Goal: Obtain resource: Download file/media

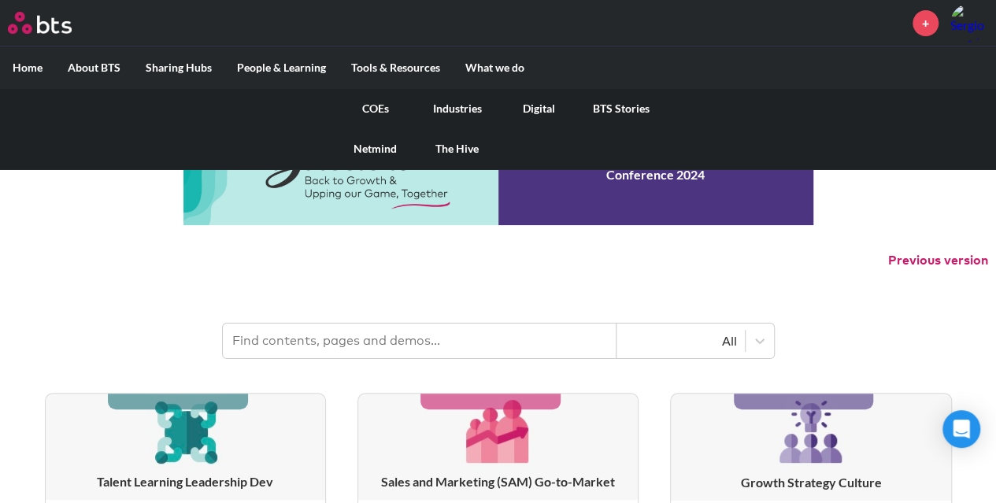
click at [539, 108] on link "Digital" at bounding box center [540, 108] width 82 height 41
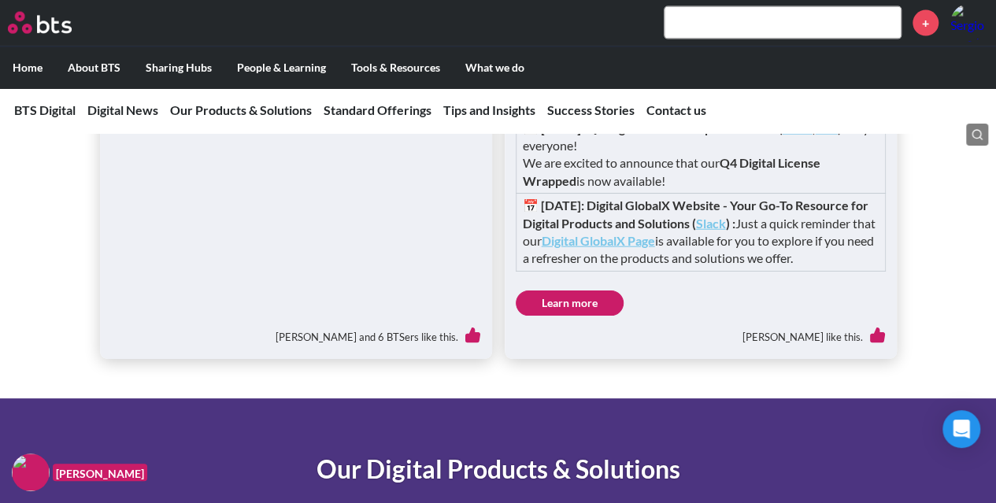
scroll to position [1825, 0]
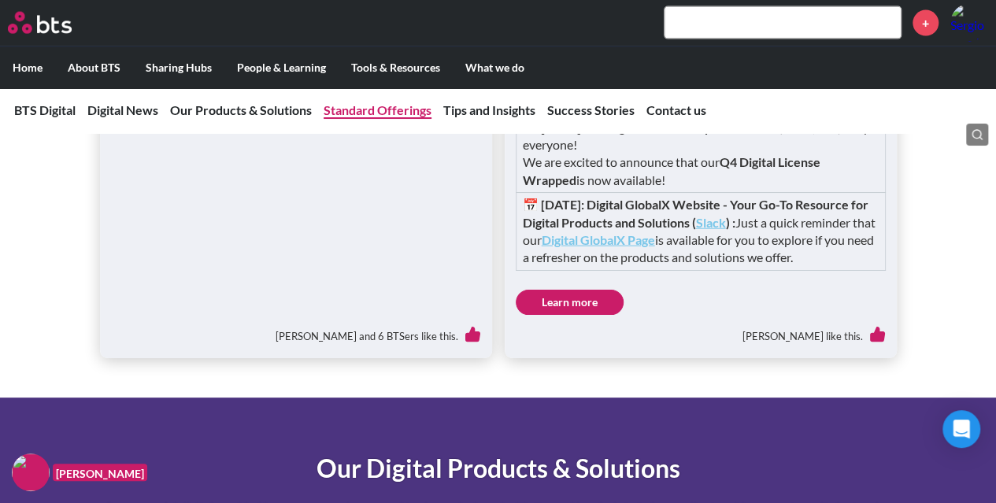
click at [366, 104] on link "Standard Offerings" at bounding box center [378, 109] width 108 height 15
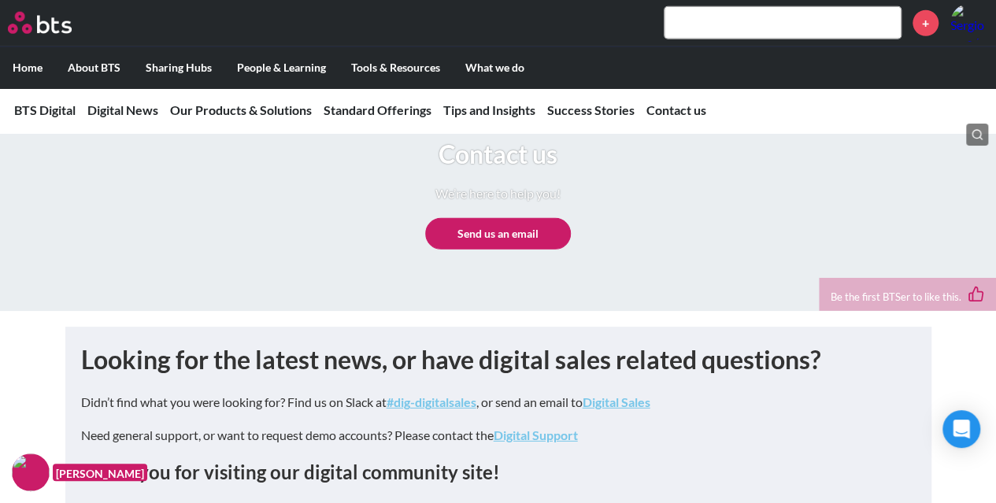
scroll to position [8322, 0]
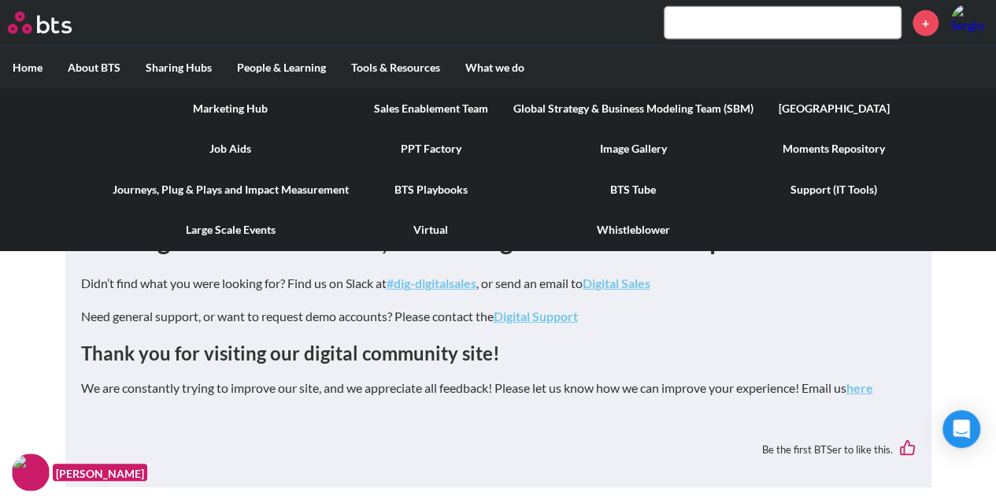
click at [426, 231] on link "Virtual" at bounding box center [431, 230] width 139 height 41
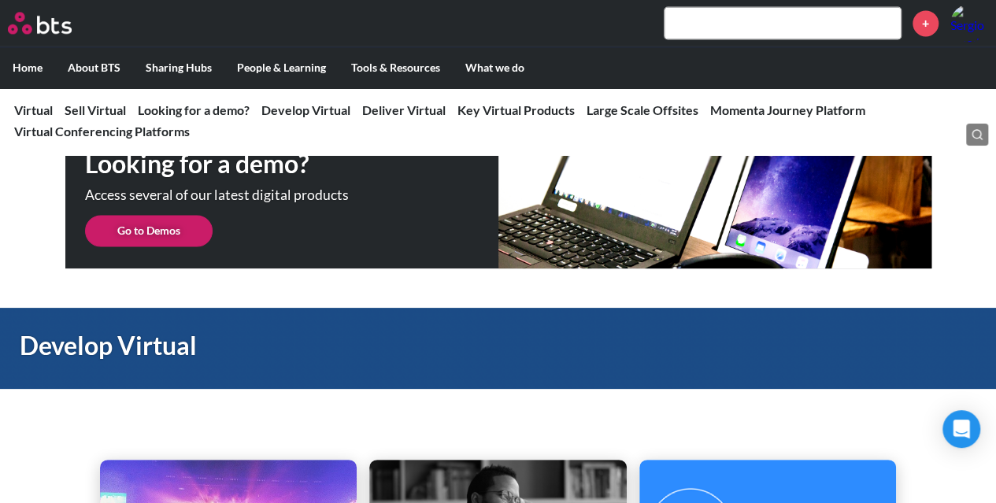
scroll to position [1258, 0]
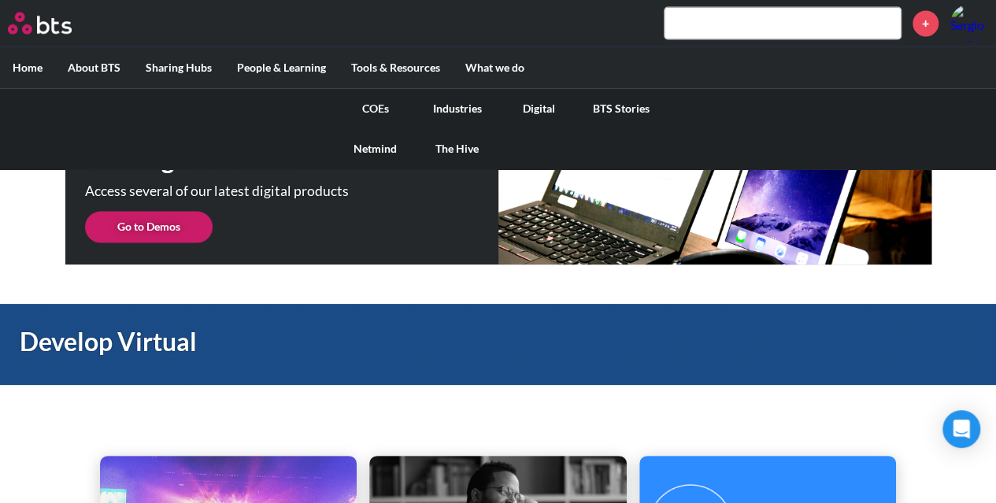
click at [528, 108] on link "Digital" at bounding box center [540, 108] width 82 height 41
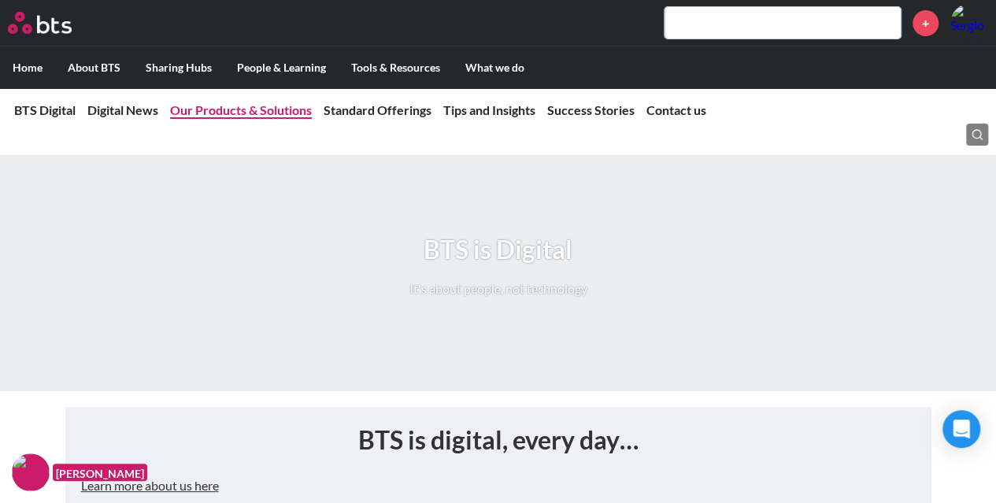
click at [265, 112] on link "Our Products & Solutions" at bounding box center [241, 109] width 142 height 15
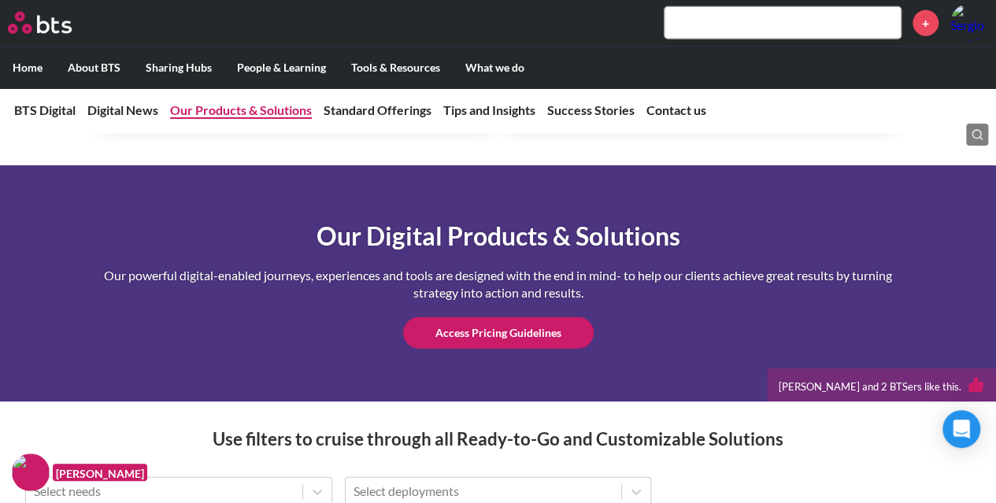
scroll to position [2094, 0]
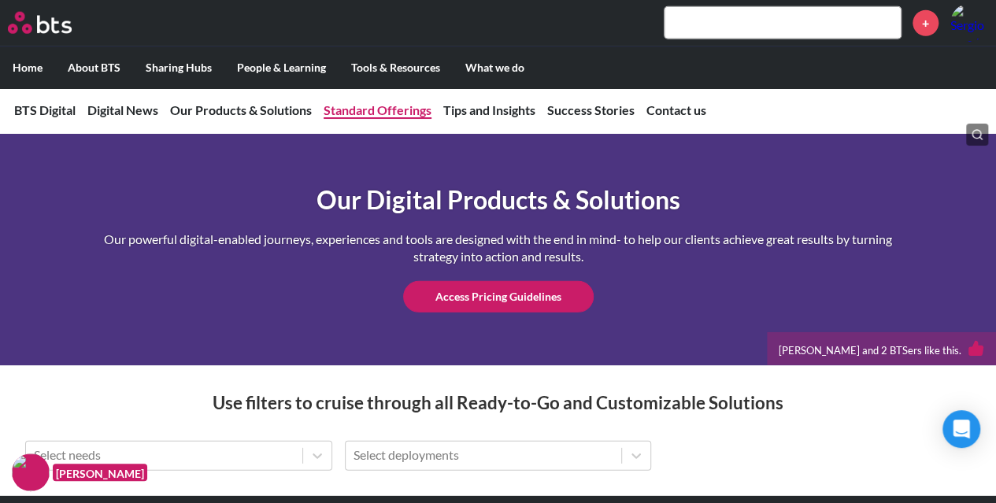
click at [397, 111] on link "Standard Offerings" at bounding box center [378, 109] width 108 height 15
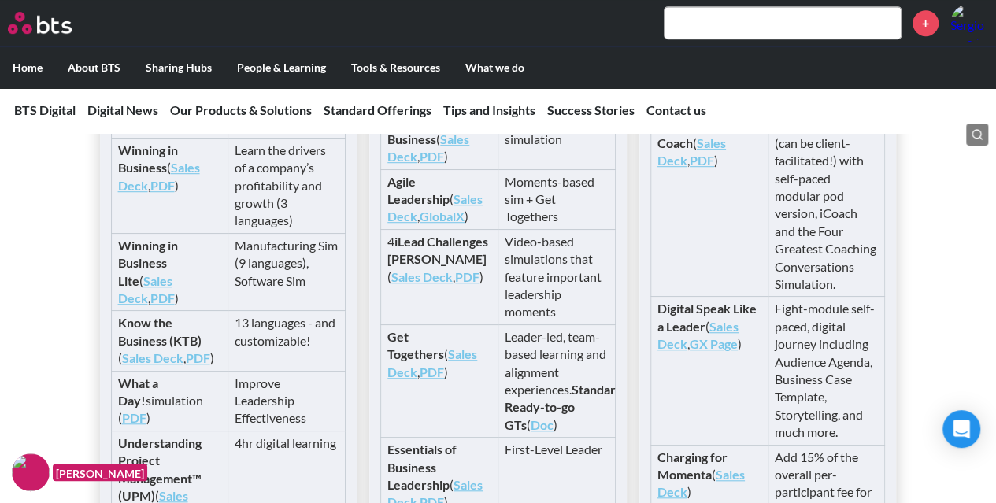
scroll to position [3436, 0]
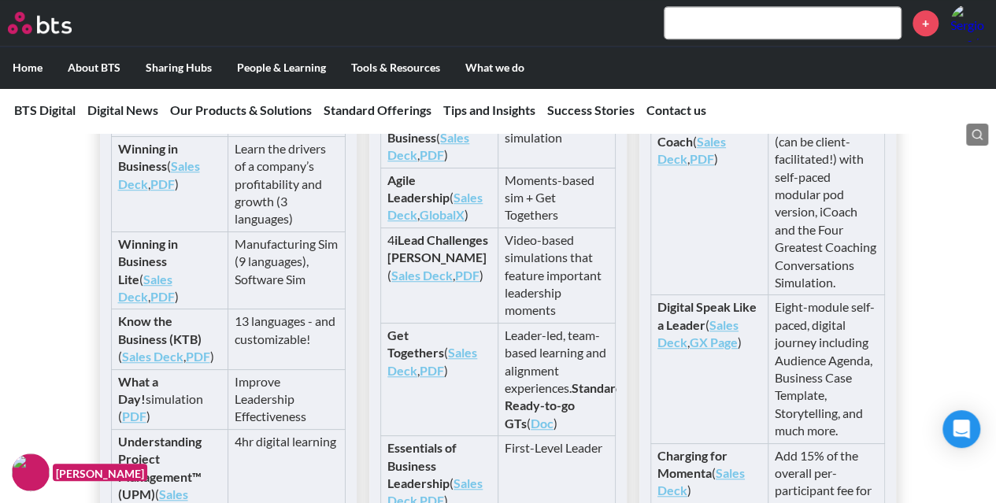
click at [146, 364] on link "Sales Deck" at bounding box center [152, 356] width 61 height 15
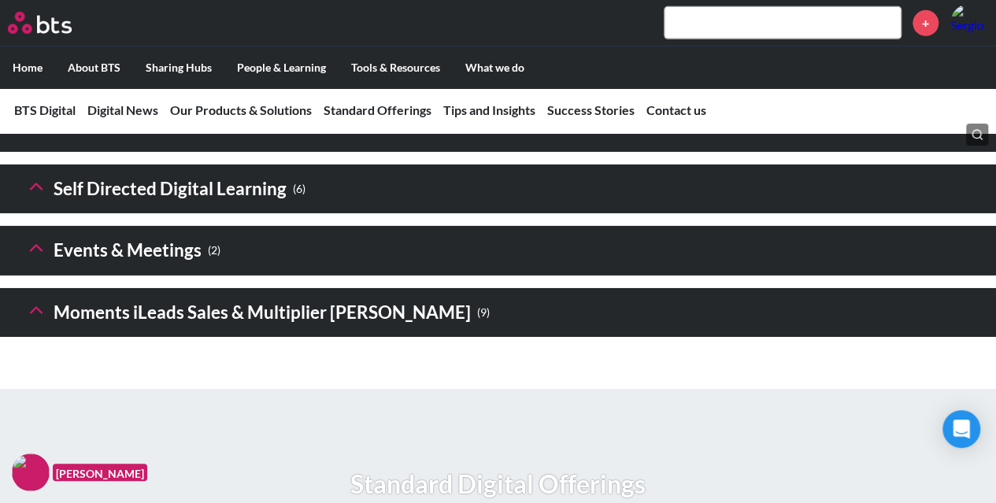
scroll to position [2548, 0]
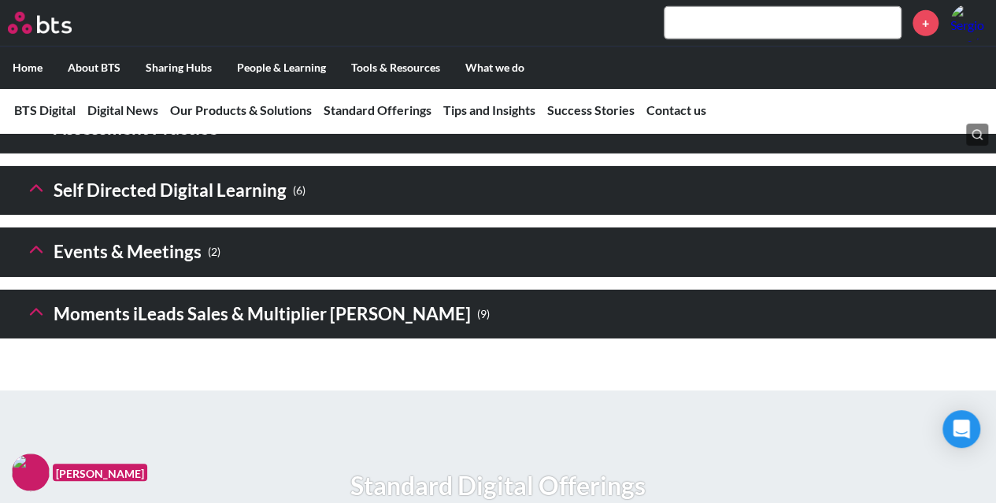
click at [37, 199] on icon at bounding box center [36, 188] width 22 height 22
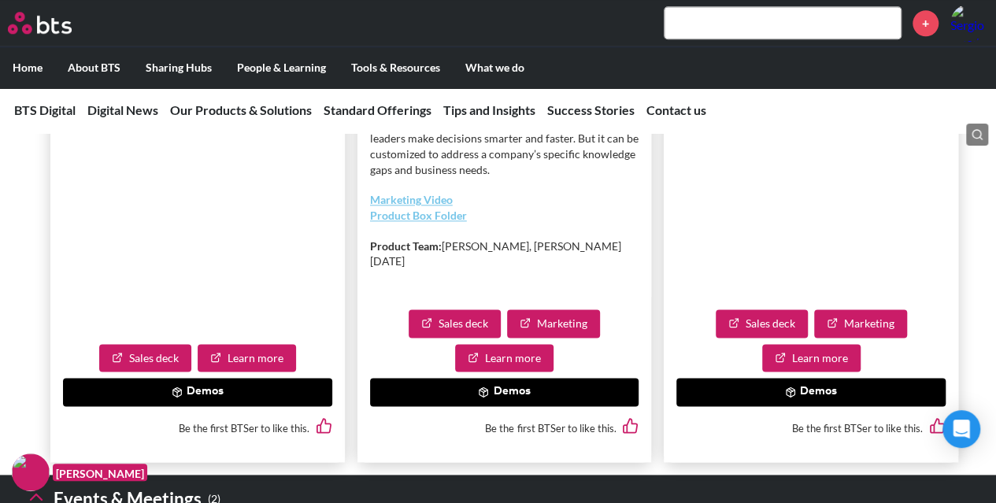
scroll to position [3942, 0]
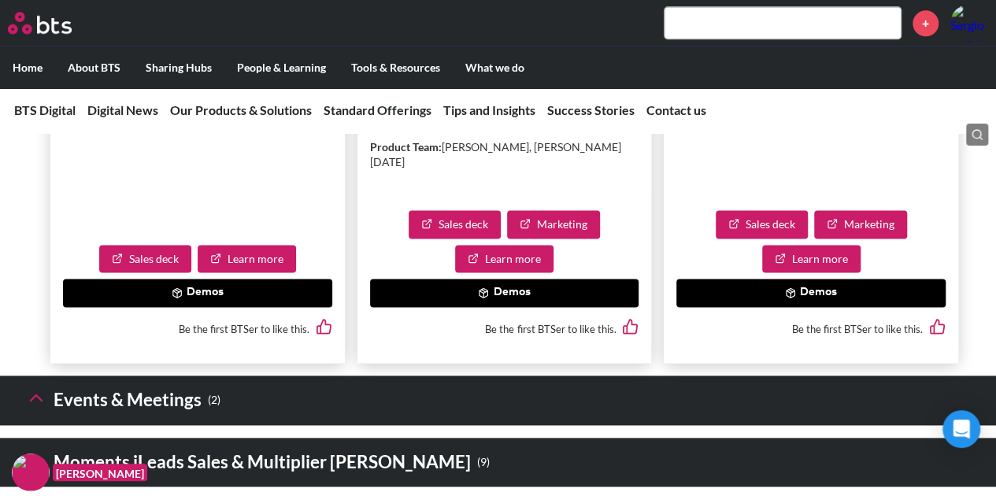
click at [499, 307] on button "Demos" at bounding box center [504, 293] width 269 height 28
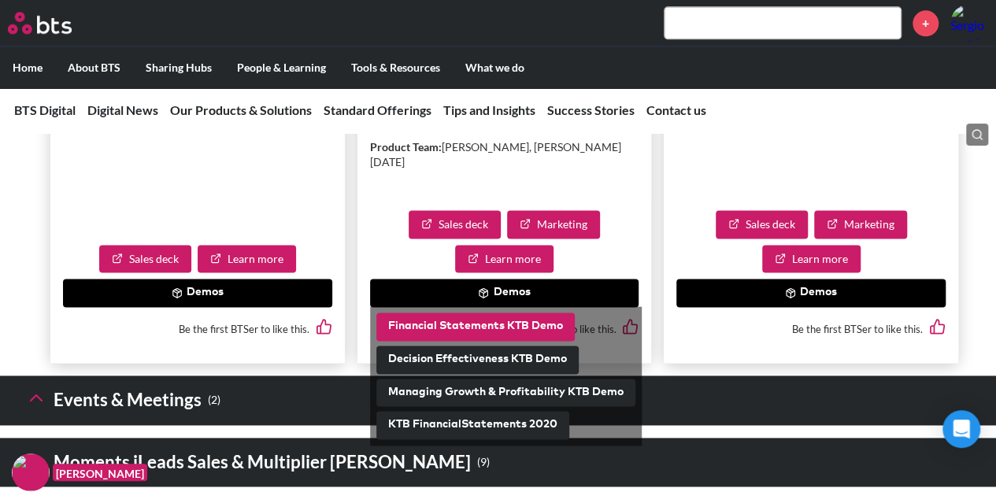
click at [488, 341] on button "Financial Statements KTB Demo" at bounding box center [476, 327] width 199 height 28
